Goal: Task Accomplishment & Management: Manage account settings

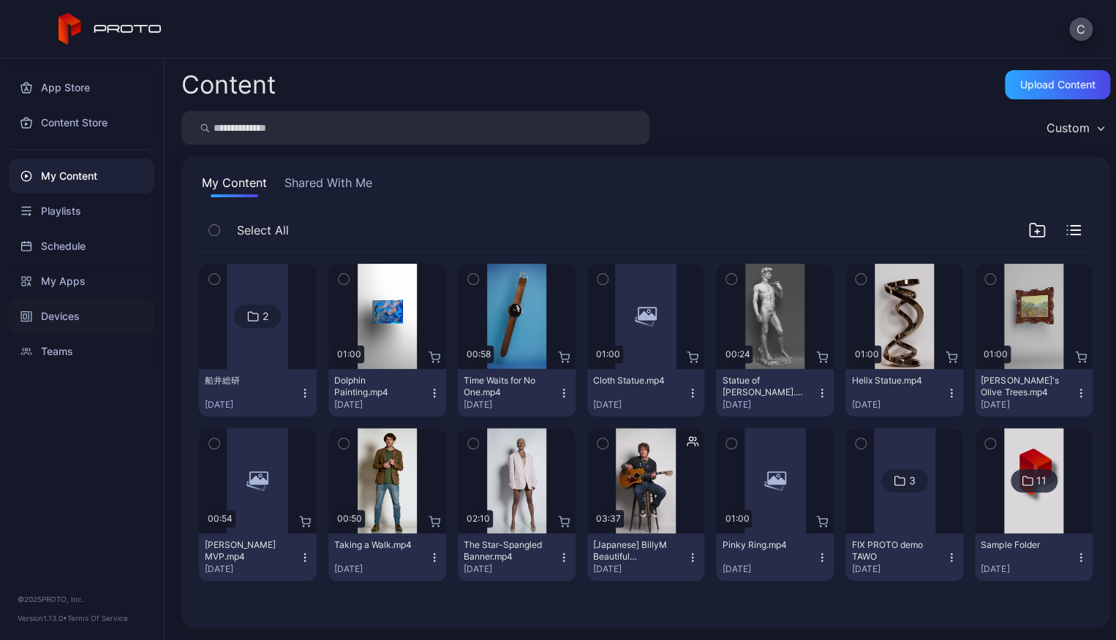
click at [92, 315] on div "Devices" at bounding box center [81, 316] width 145 height 35
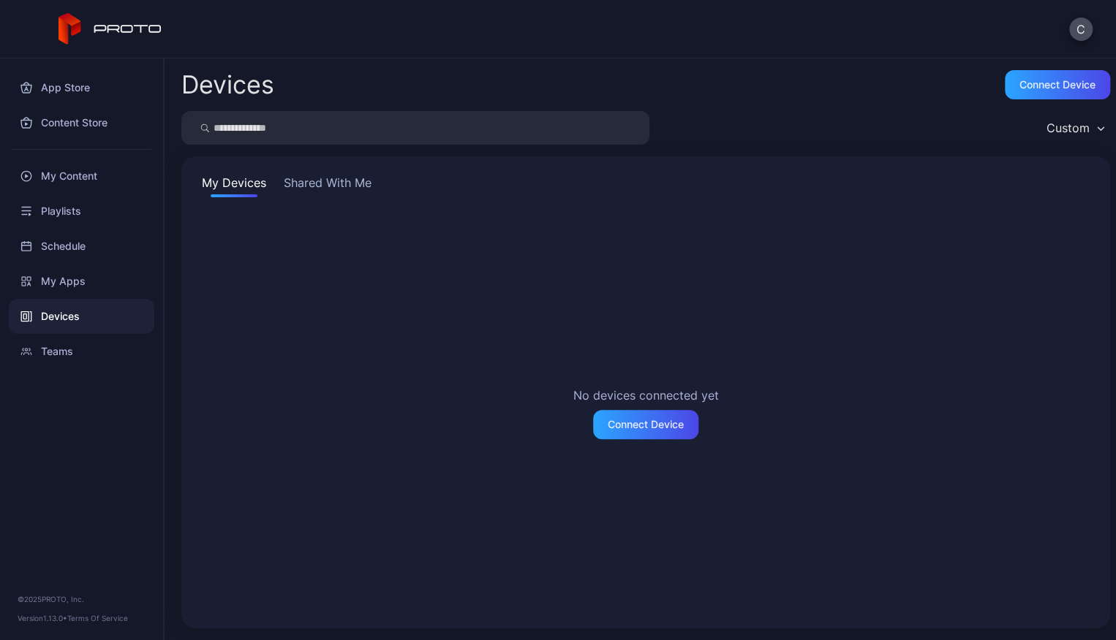
click at [321, 184] on button "Shared With Me" at bounding box center [328, 185] width 94 height 23
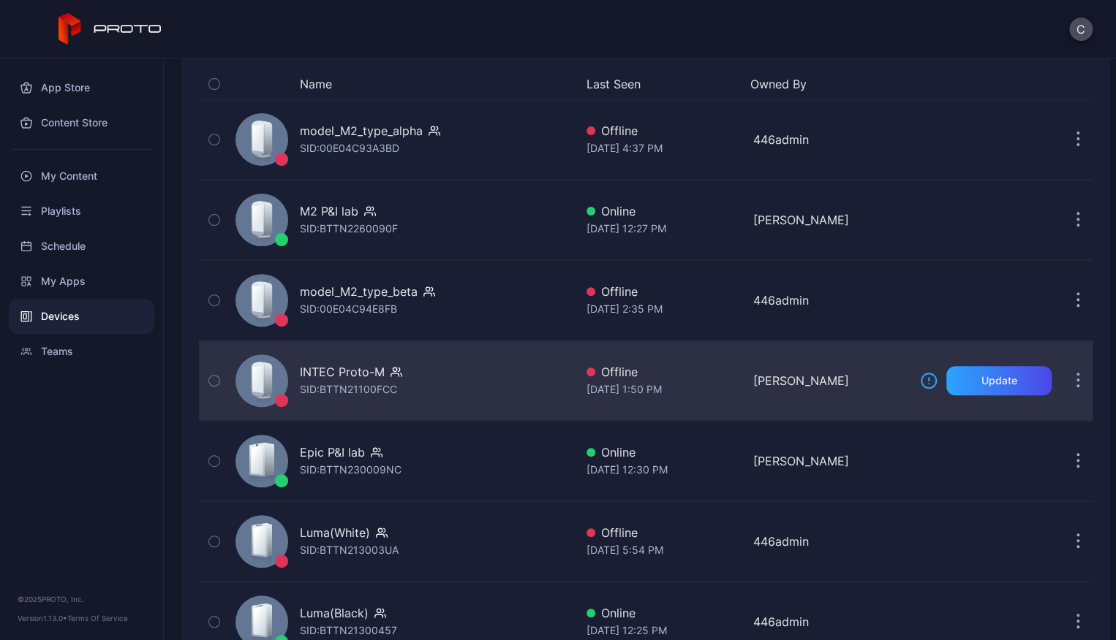
scroll to position [195, 0]
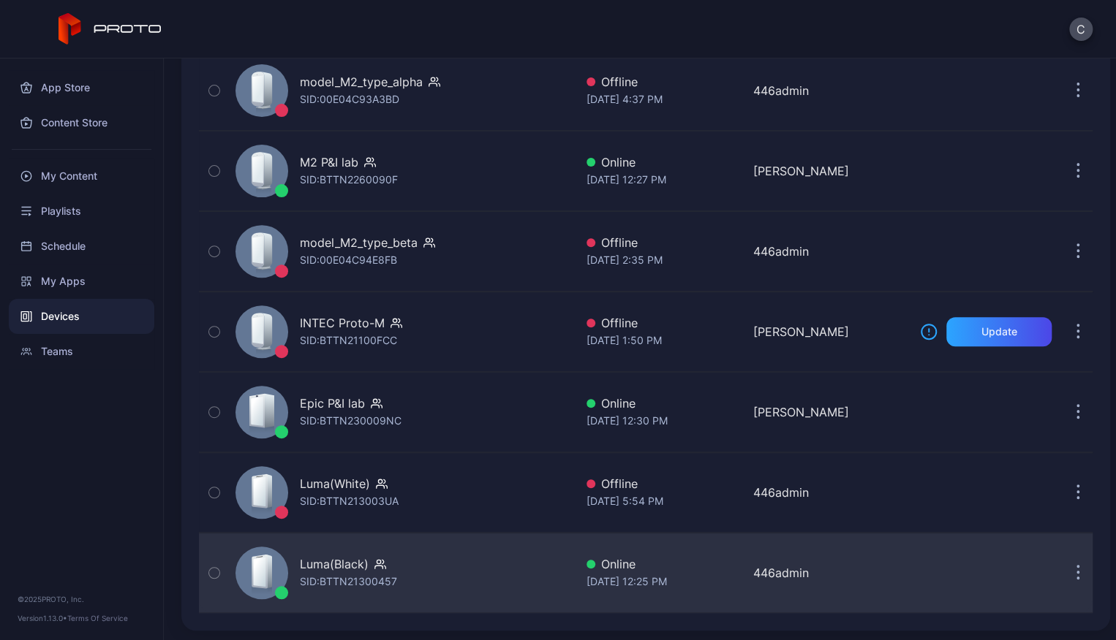
click at [358, 574] on div "SID: BTTN21300457" at bounding box center [348, 582] width 97 height 18
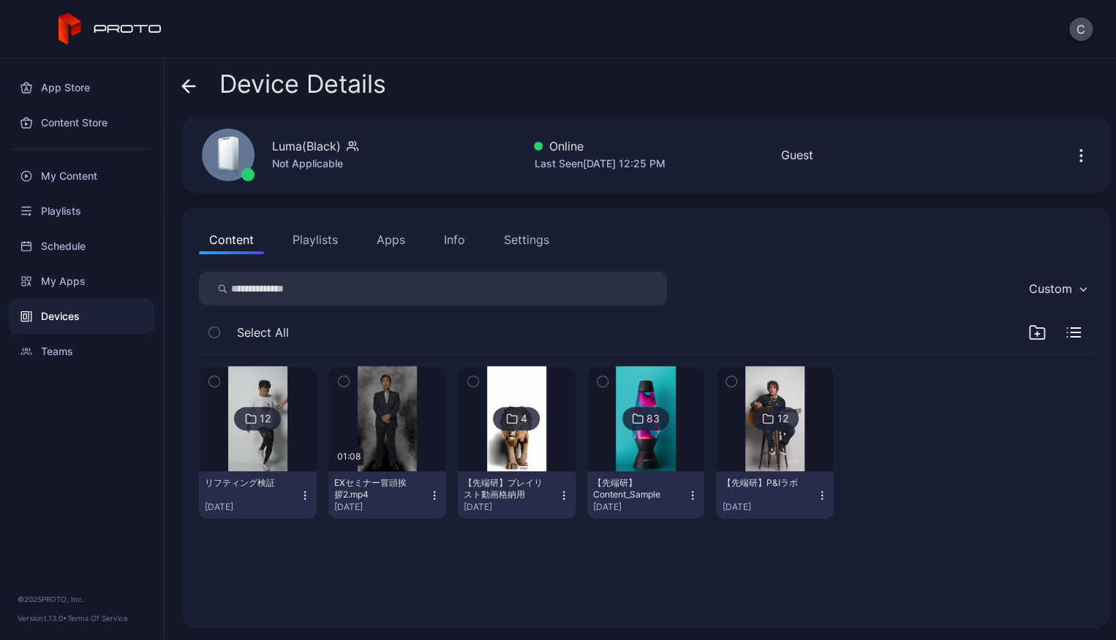
click at [301, 491] on icon "button" at bounding box center [305, 496] width 12 height 12
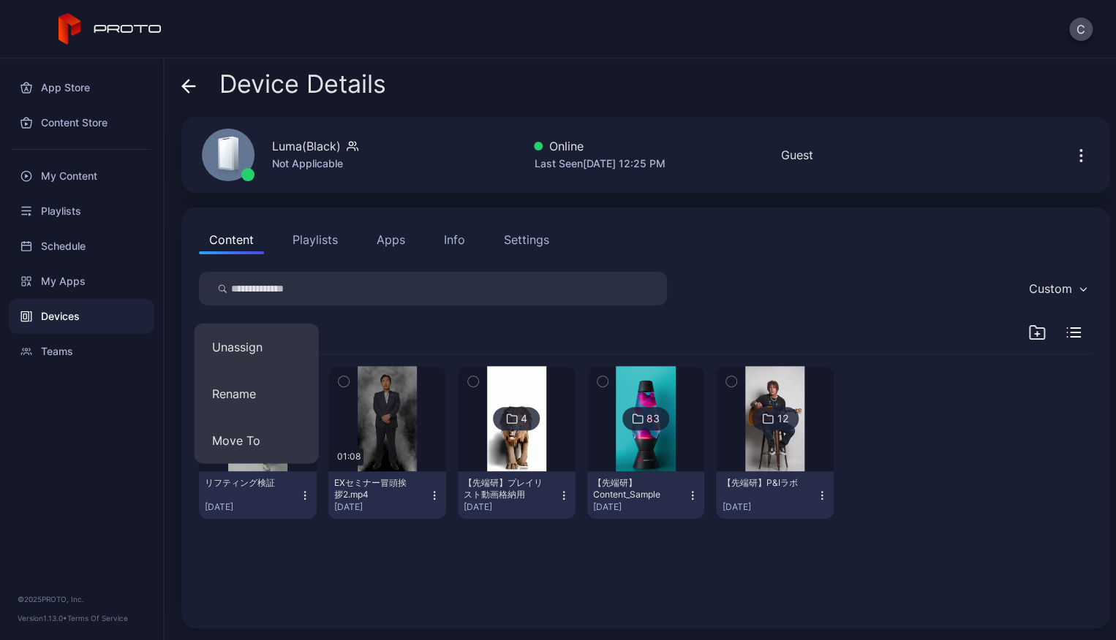
click at [368, 560] on div "12 リフティング検証 [DATE] 01:08 EXセミナー冒頭挨拶2.mp4 [DATE] 4 【先端研】プレイリスト動画格納用 [DATE] 83 【先…" at bounding box center [645, 483] width 917 height 280
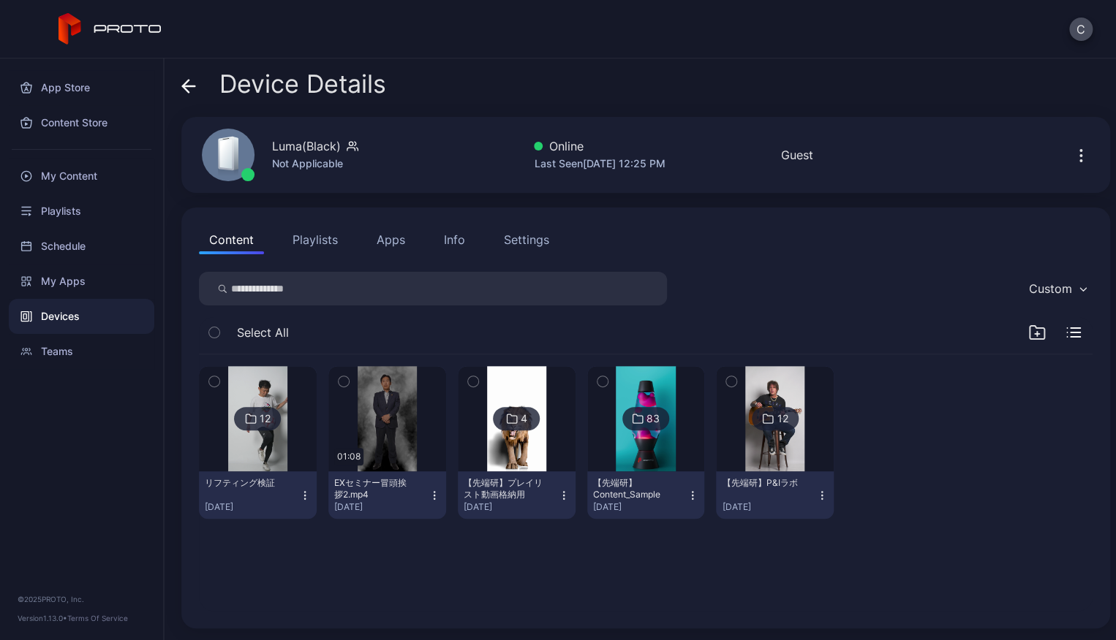
click at [305, 498] on icon "button" at bounding box center [305, 496] width 12 height 12
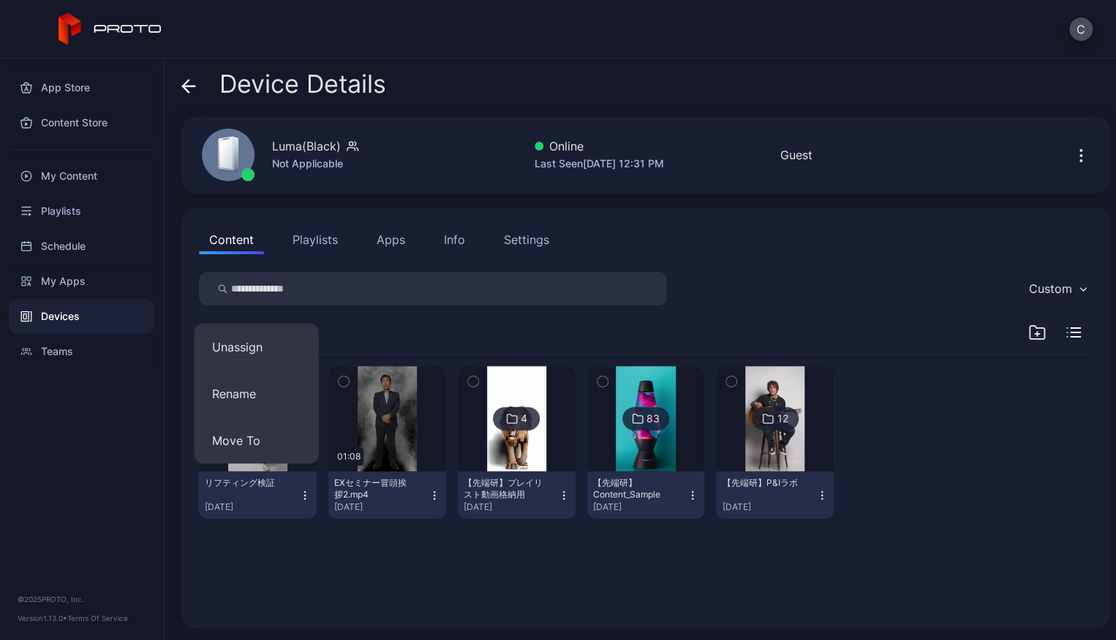
click at [353, 547] on div "12 リフティング検証 [DATE] 01:08 EXセミナー冒頭挨拶2.mp4 [DATE] 4 【先端研】プレイリスト動画格納用 [DATE] 83 【先…" at bounding box center [645, 483] width 917 height 280
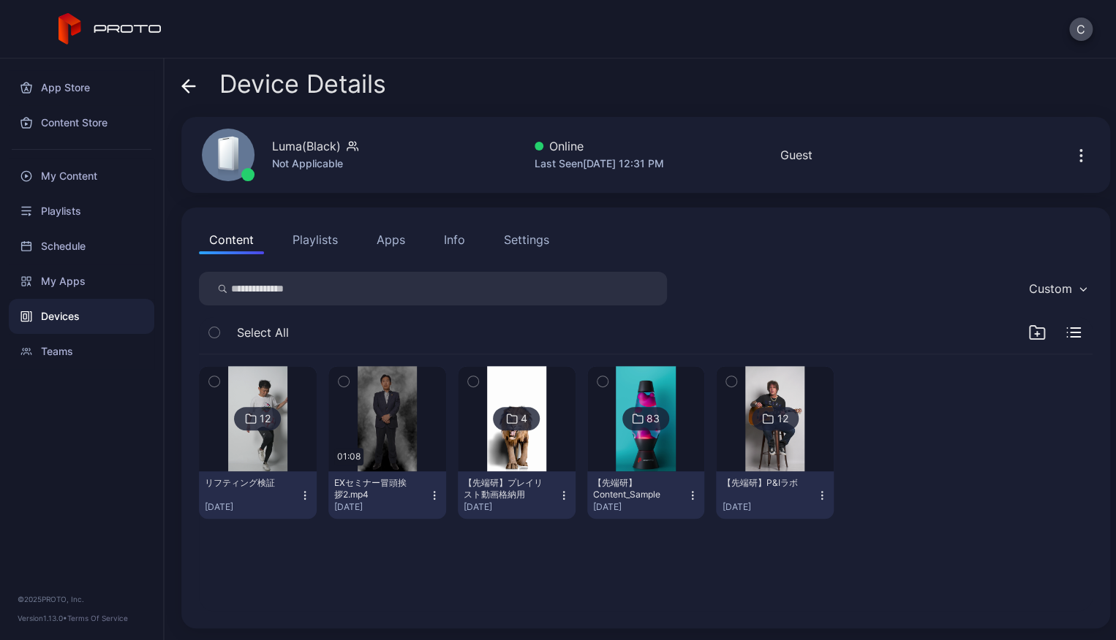
click at [1028, 331] on icon "button" at bounding box center [1037, 333] width 18 height 18
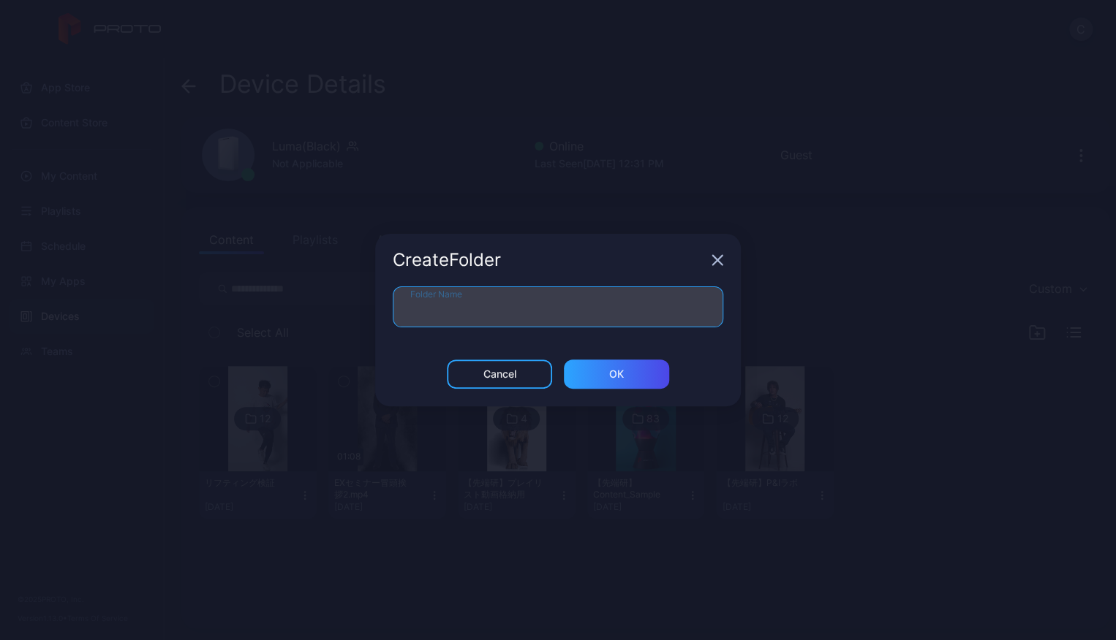
click at [627, 306] on input "Folder Name" at bounding box center [558, 307] width 330 height 41
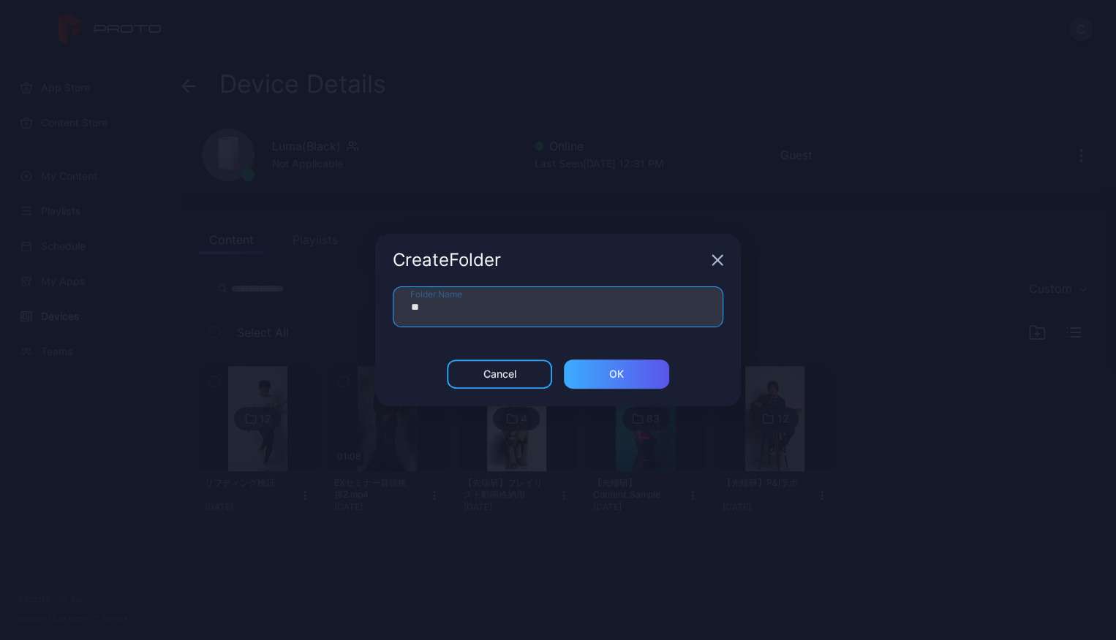
type input "**"
click at [597, 368] on div "ОК" at bounding box center [616, 374] width 105 height 29
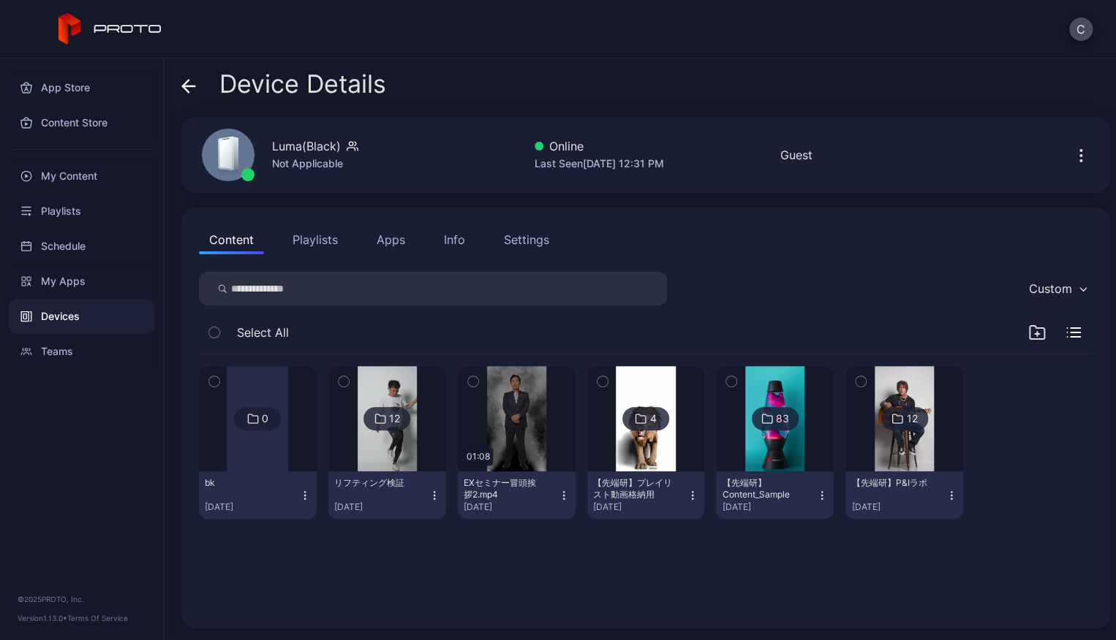
click at [339, 380] on icon "button" at bounding box center [344, 382] width 10 height 16
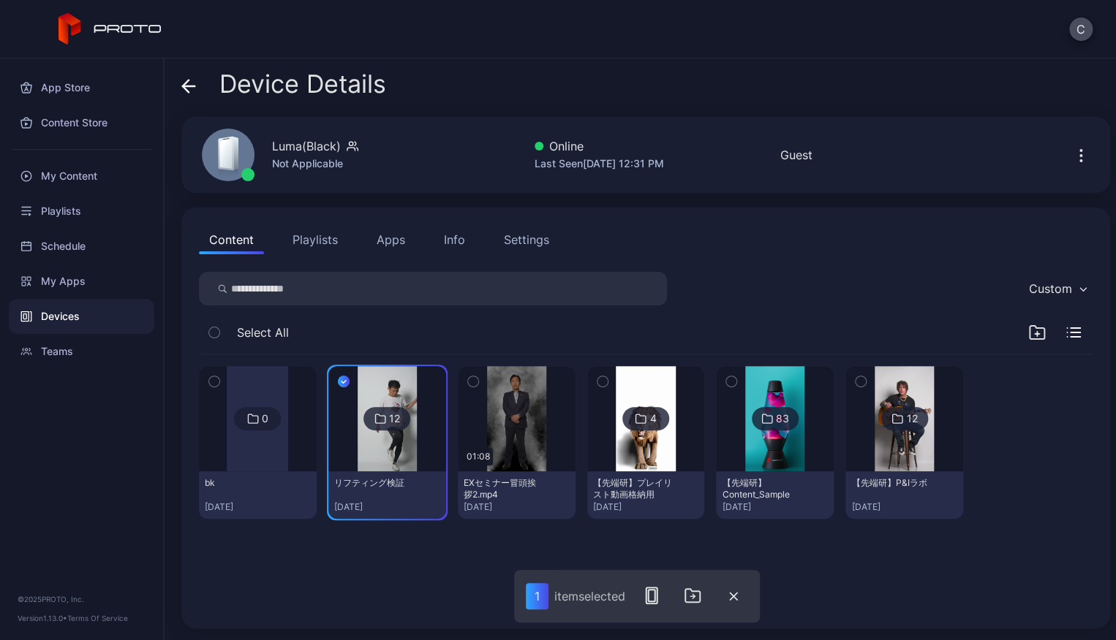
click at [474, 379] on button "button" at bounding box center [473, 381] width 31 height 31
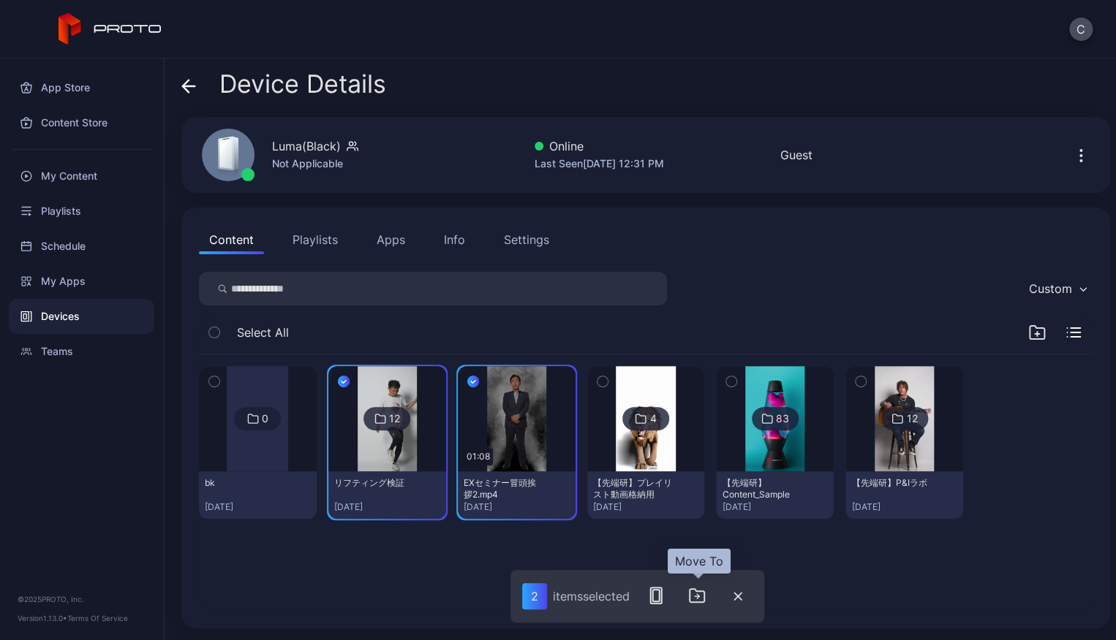
click at [695, 597] on icon "button" at bounding box center [697, 596] width 18 height 18
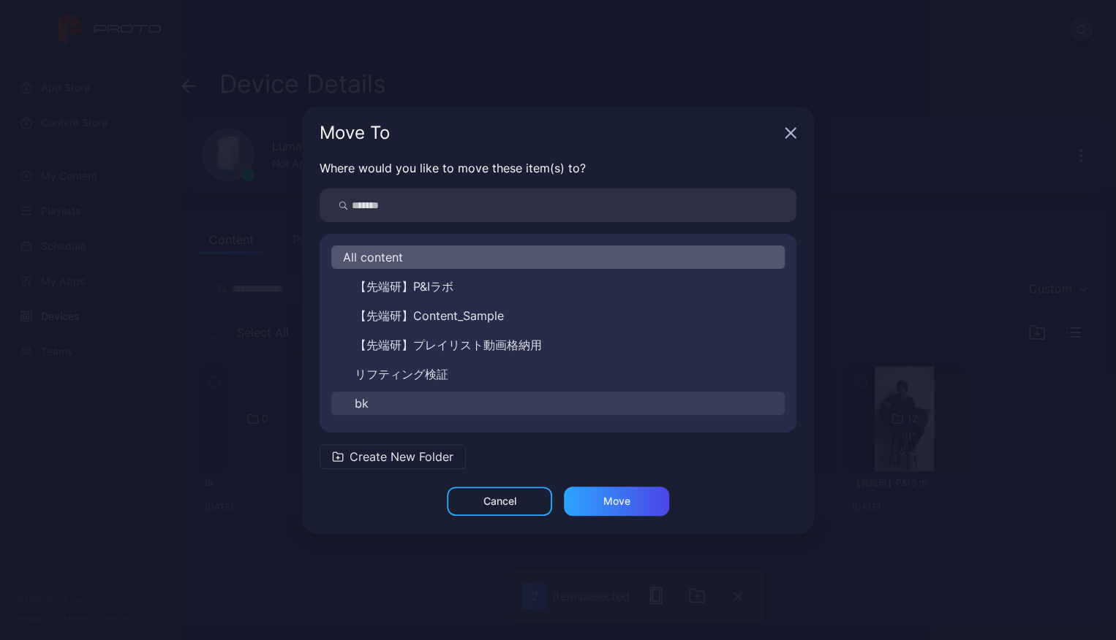
click at [387, 400] on button "bk" at bounding box center [557, 403] width 453 height 23
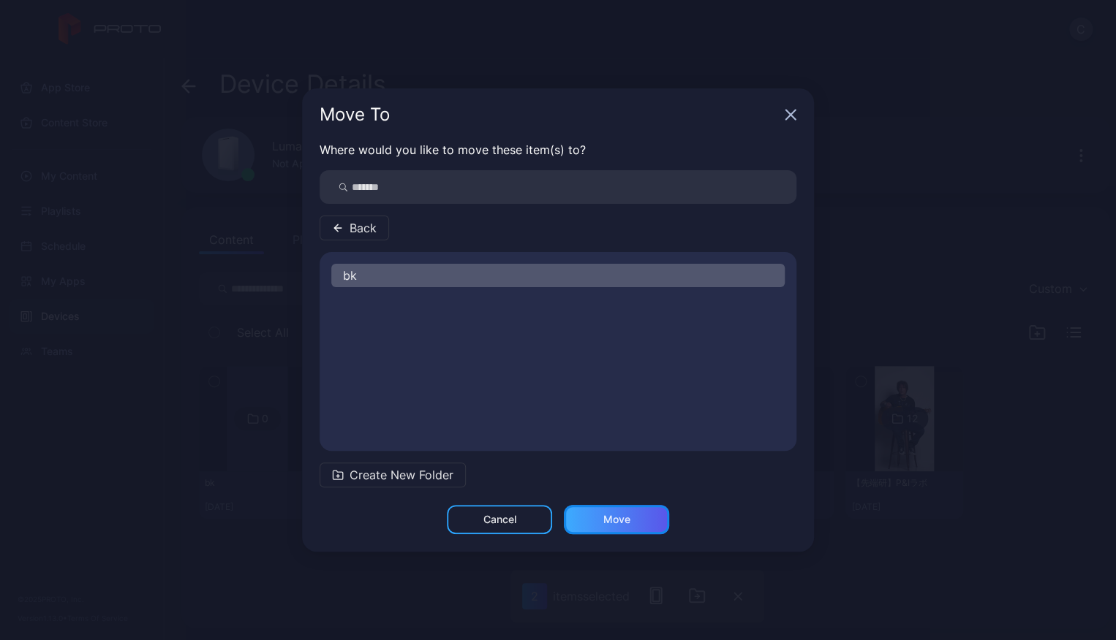
click at [632, 529] on div "Move" at bounding box center [616, 519] width 105 height 29
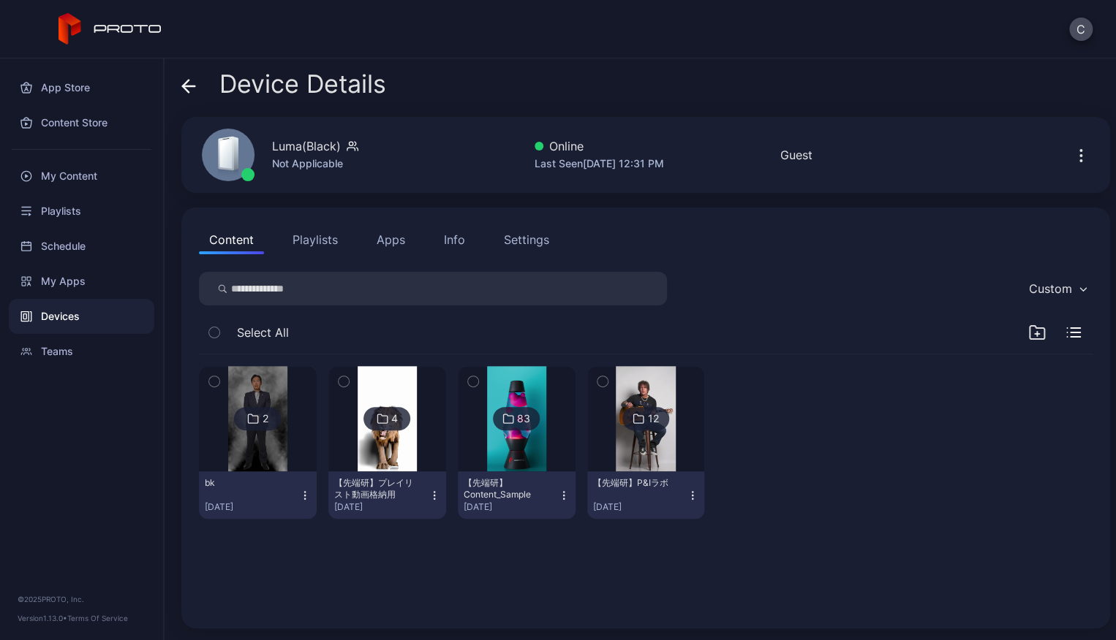
click at [187, 86] on icon at bounding box center [189, 86] width 12 height 0
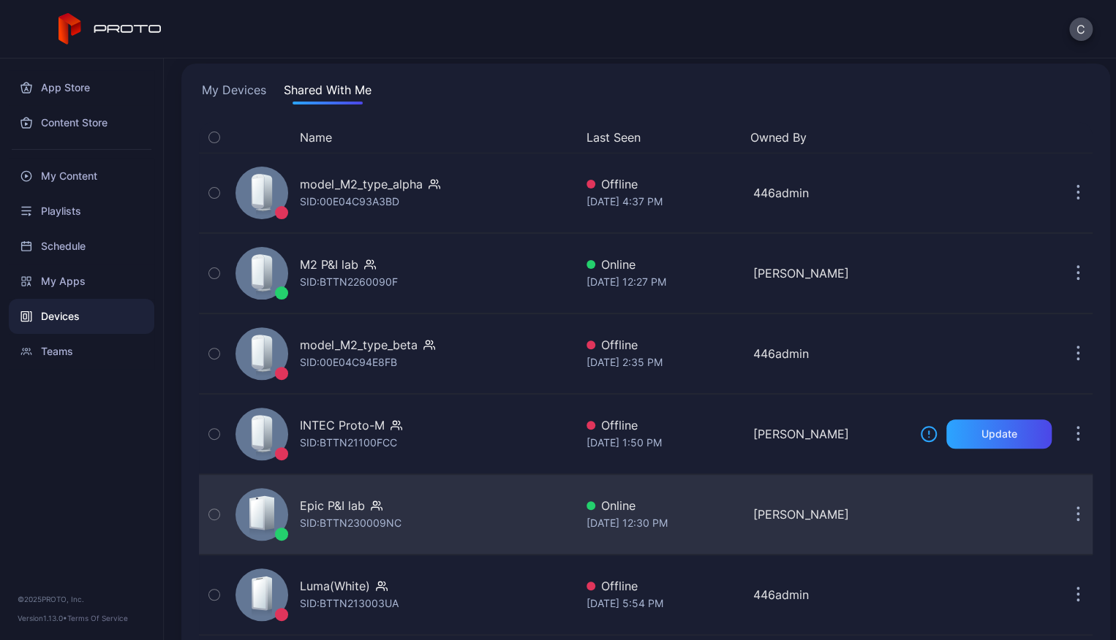
scroll to position [195, 0]
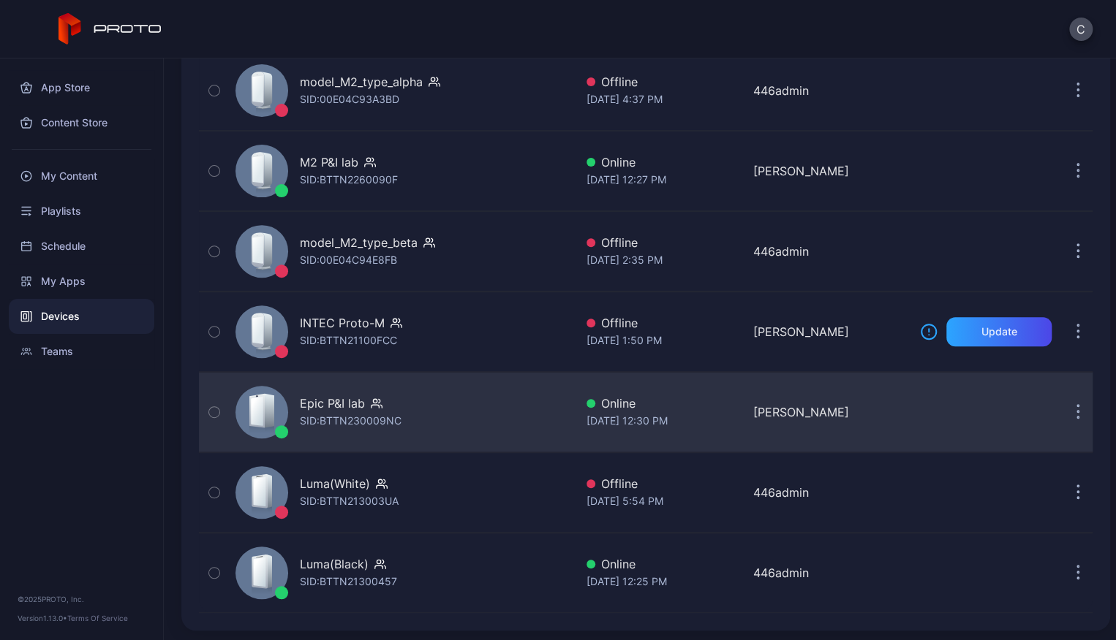
click at [401, 401] on div "Epic P&I lab" at bounding box center [351, 404] width 102 height 18
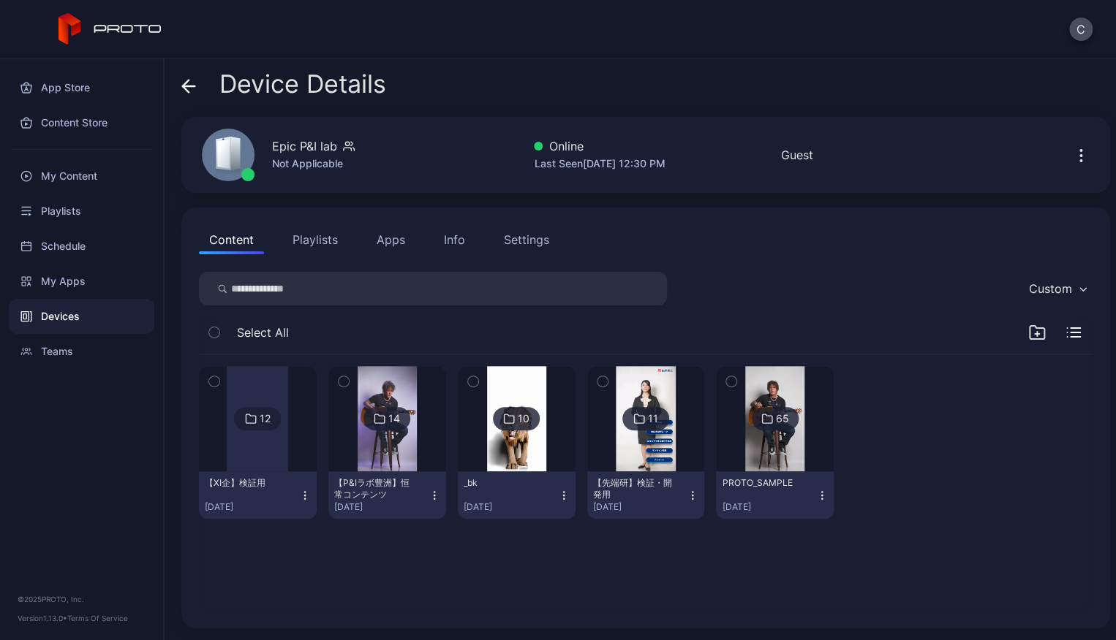
click at [405, 438] on img at bounding box center [387, 418] width 59 height 105
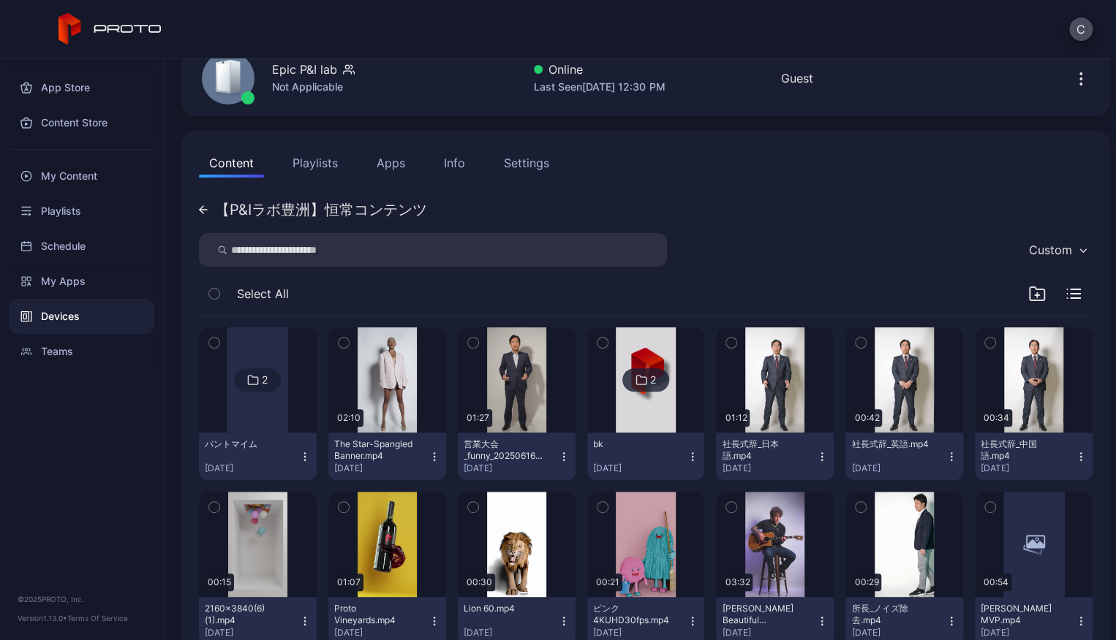
scroll to position [134, 0]
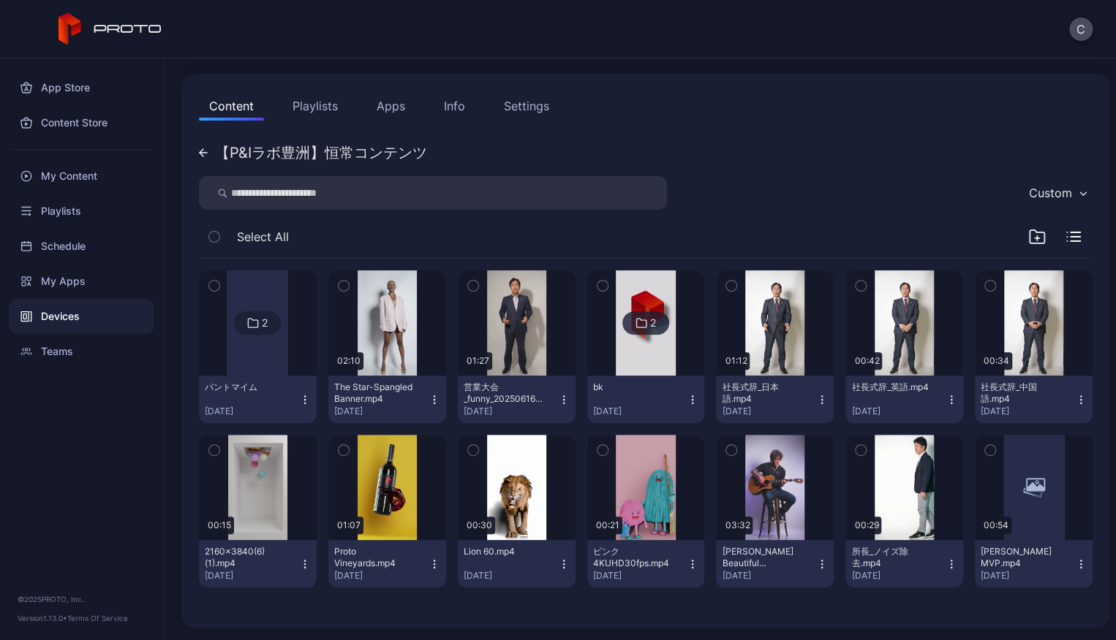
click at [209, 153] on div "【P&Iラボ豊洲】恒常コンテンツ" at bounding box center [313, 152] width 228 height 15
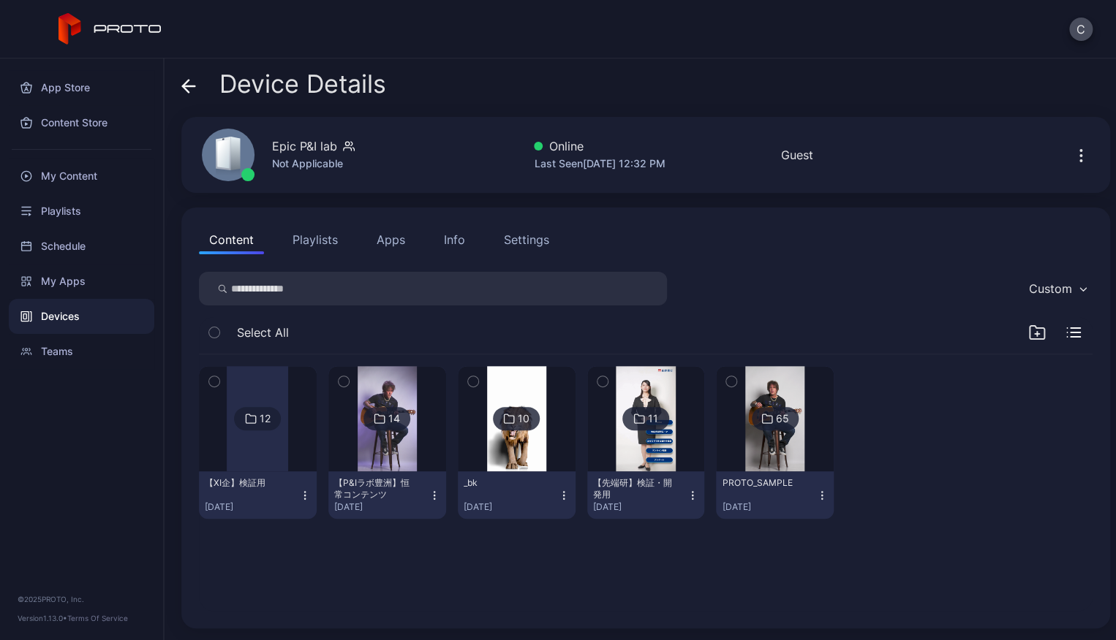
scroll to position [0, 0]
click at [186, 81] on icon at bounding box center [188, 86] width 15 height 15
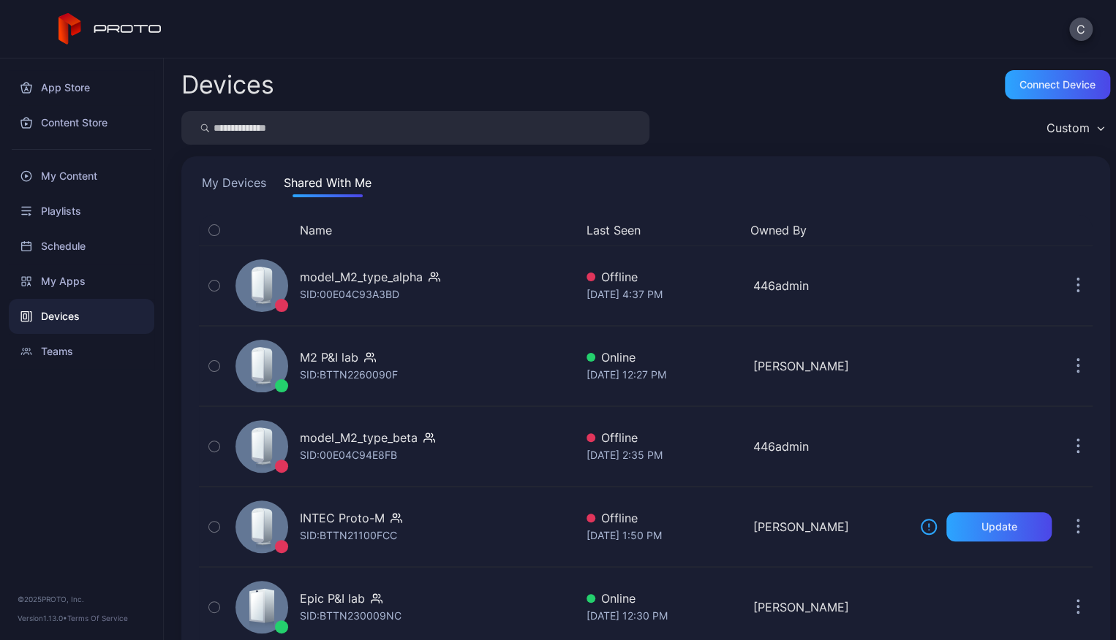
scroll to position [195, 0]
